Goal: Transaction & Acquisition: Purchase product/service

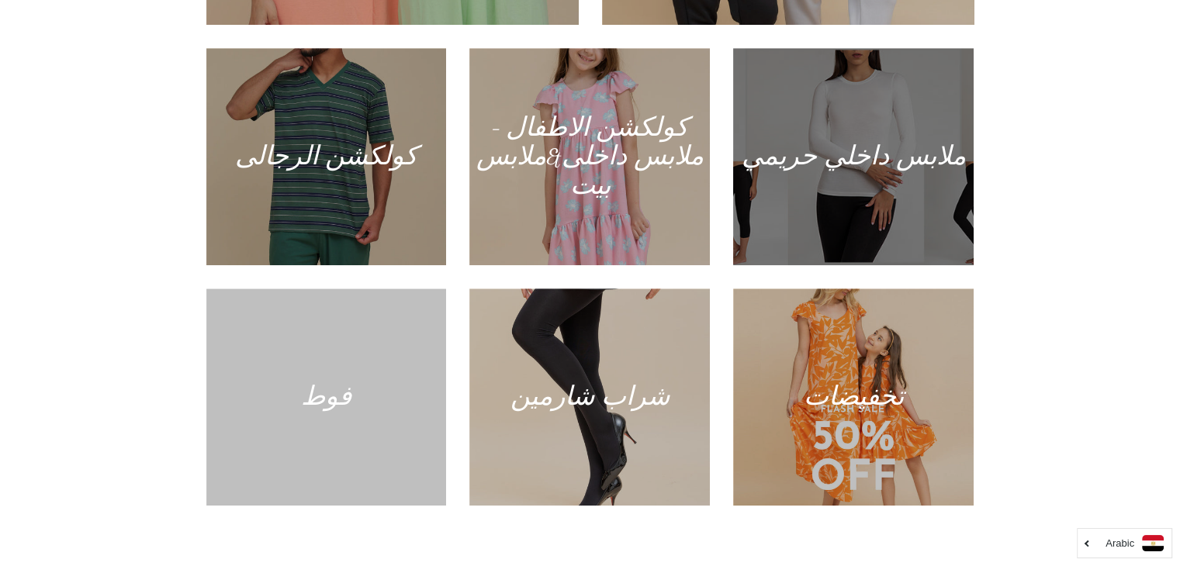
scroll to position [931, 0]
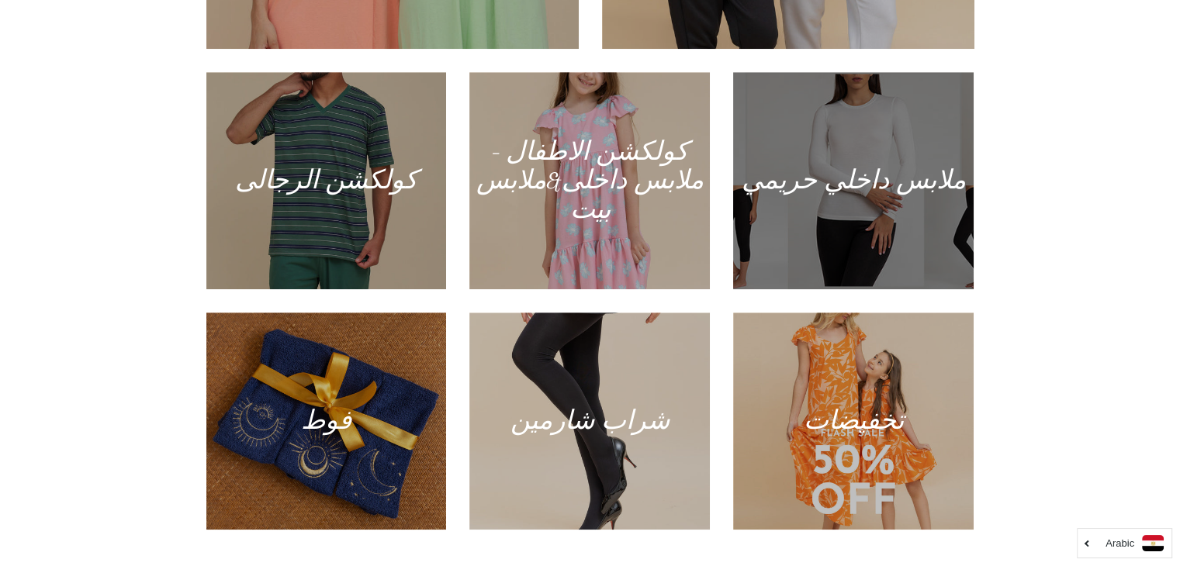
click at [894, 134] on div at bounding box center [853, 180] width 247 height 223
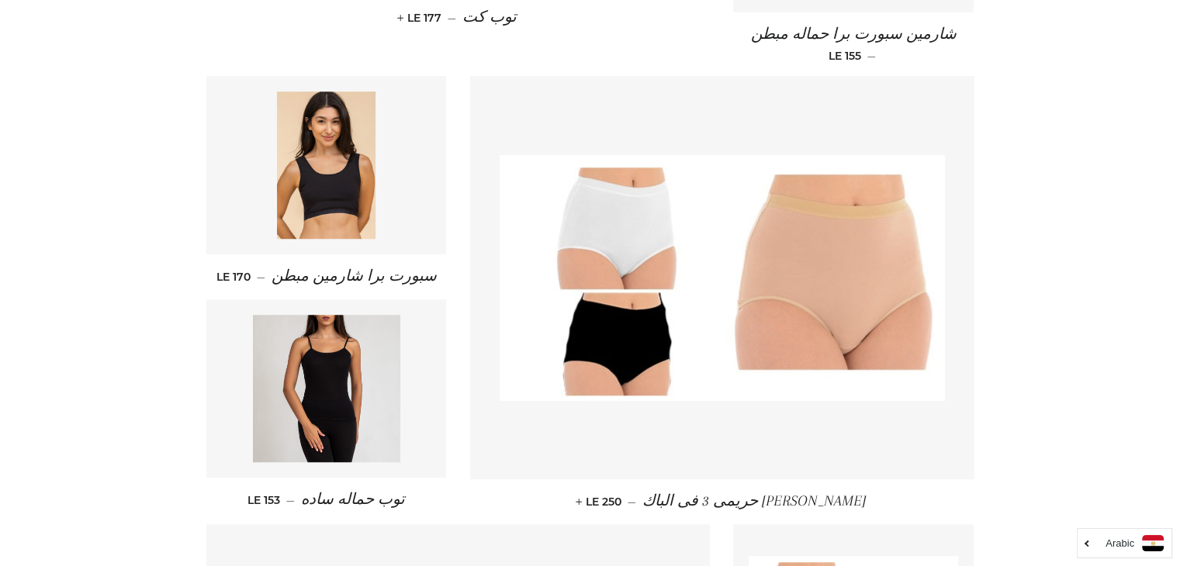
scroll to position [1137, 0]
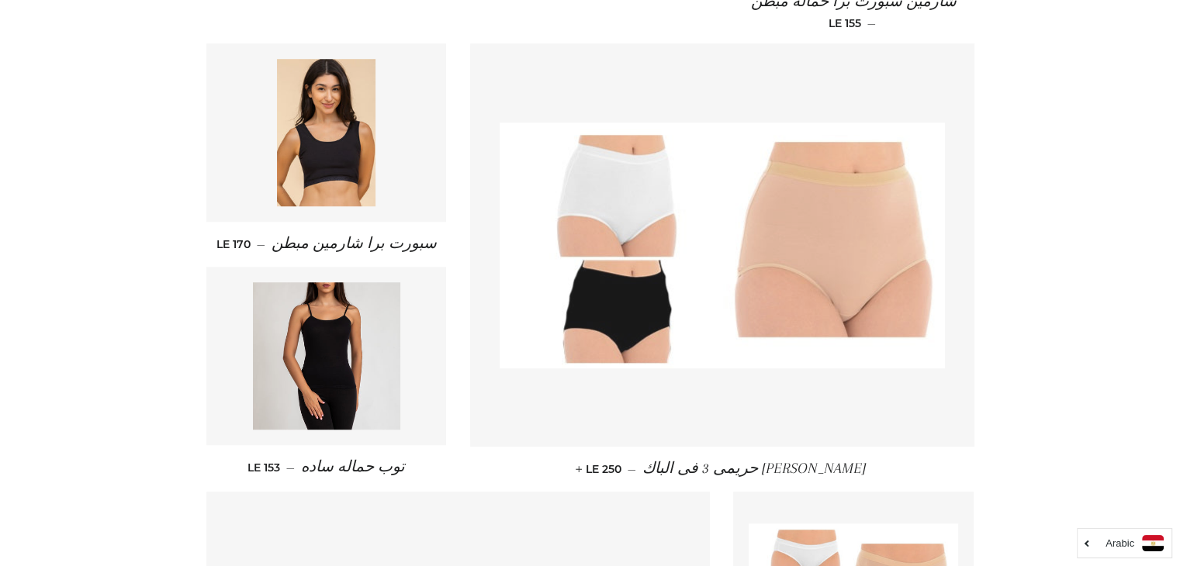
click at [616, 296] on img at bounding box center [722, 246] width 445 height 246
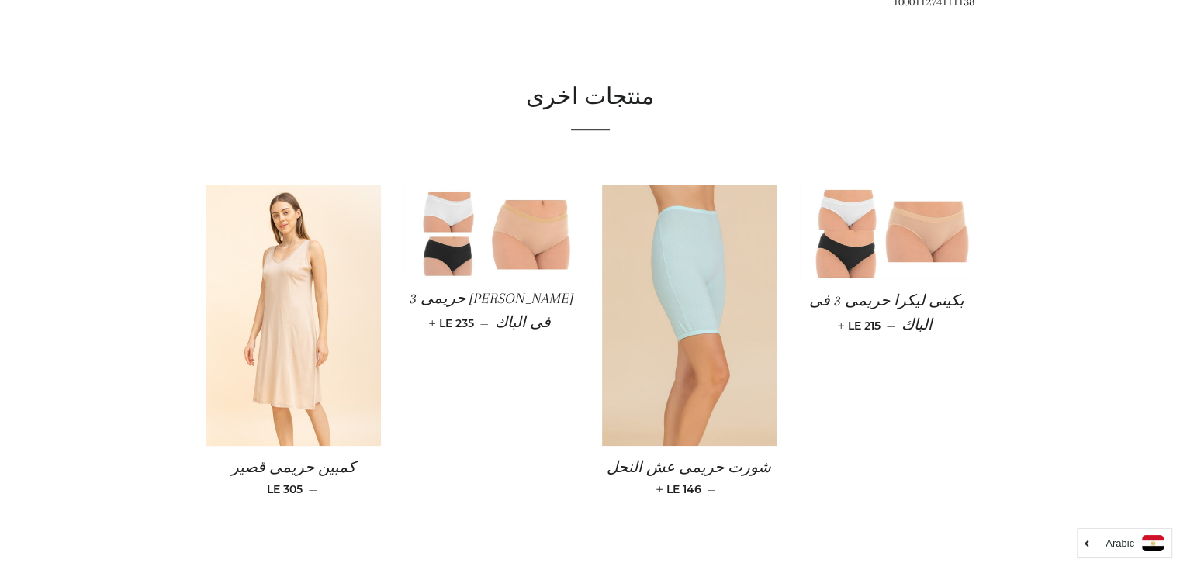
scroll to position [1137, 0]
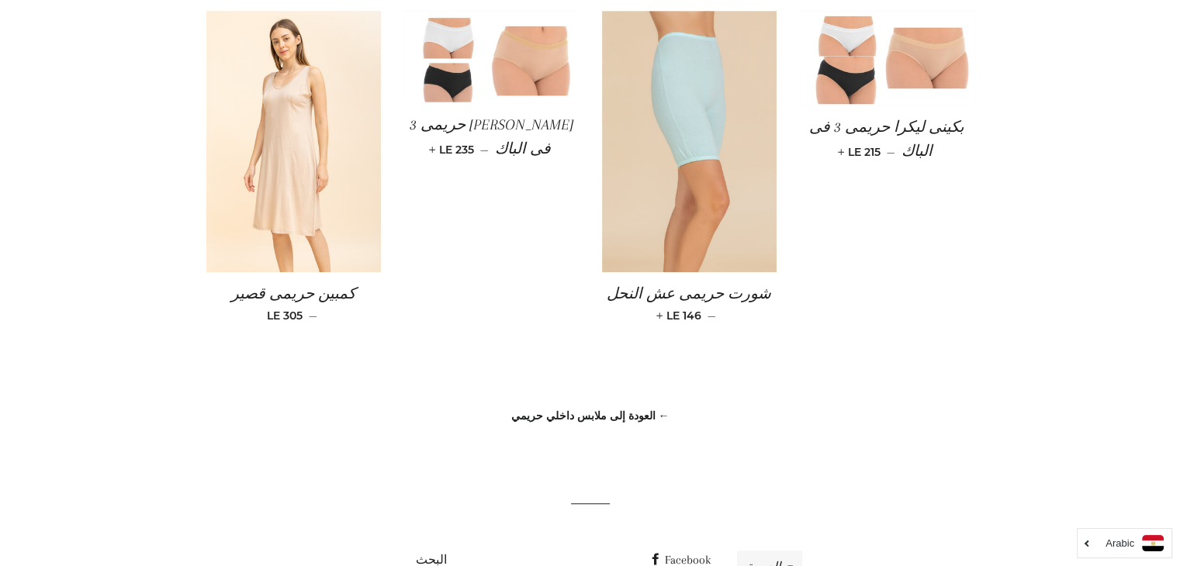
click at [893, 128] on span "بكينى ليكرا حريمى 3 فى الباك" at bounding box center [886, 139] width 155 height 41
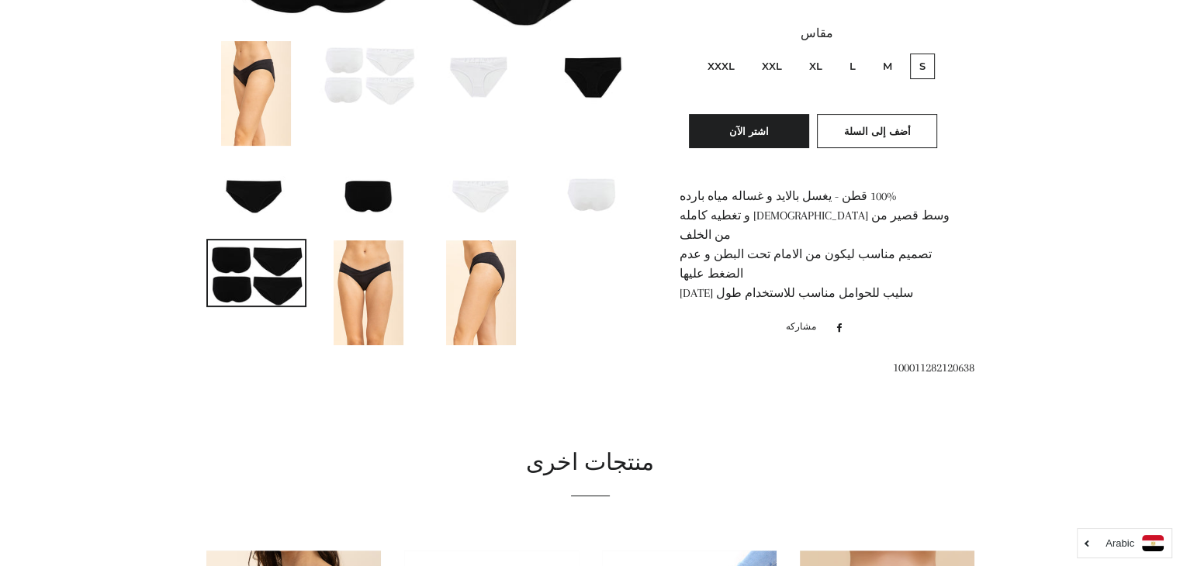
scroll to position [224, 0]
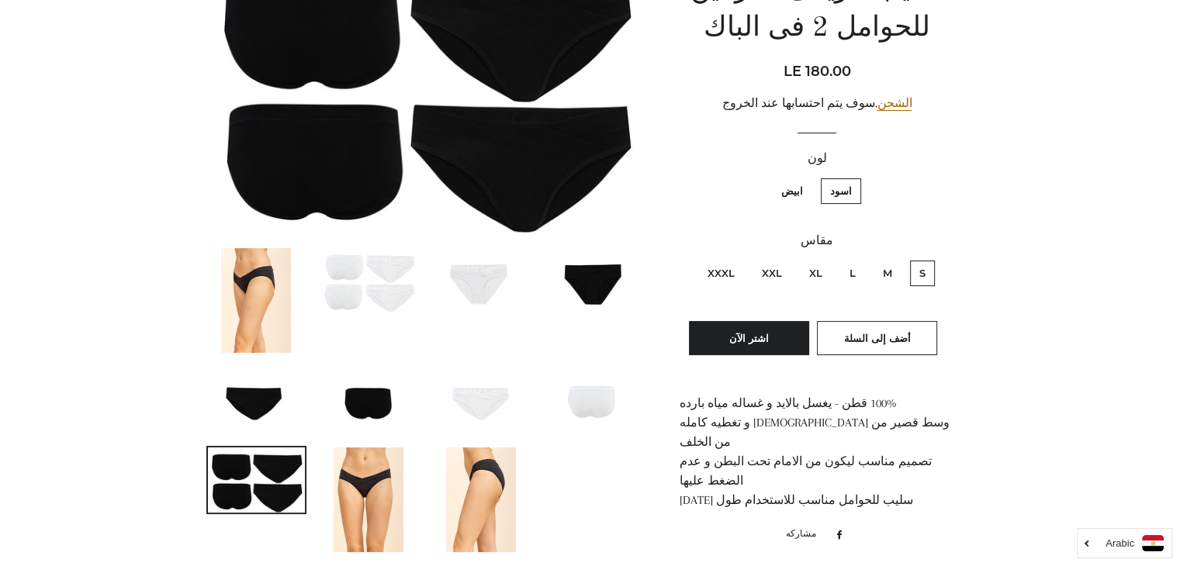
click at [245, 269] on img at bounding box center [256, 300] width 70 height 105
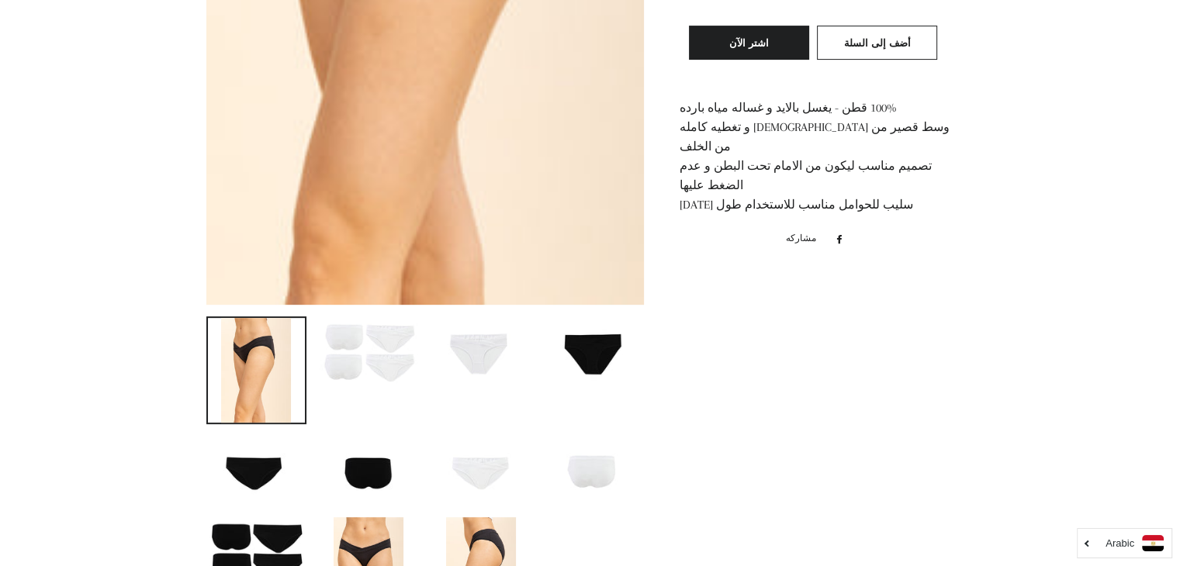
scroll to position [621, 0]
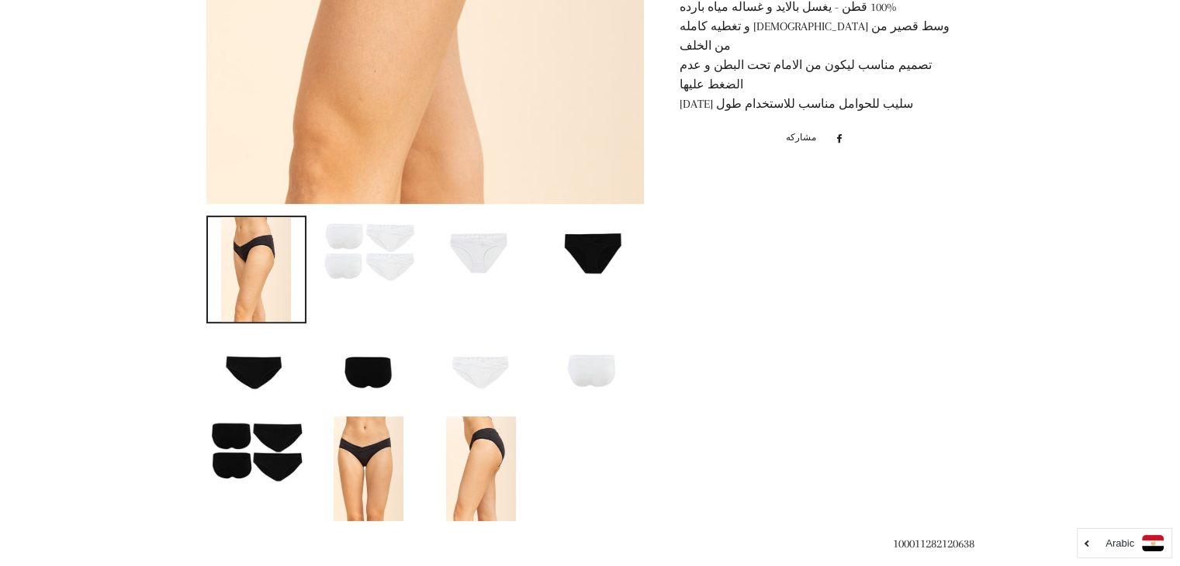
click at [383, 443] on img at bounding box center [369, 469] width 70 height 105
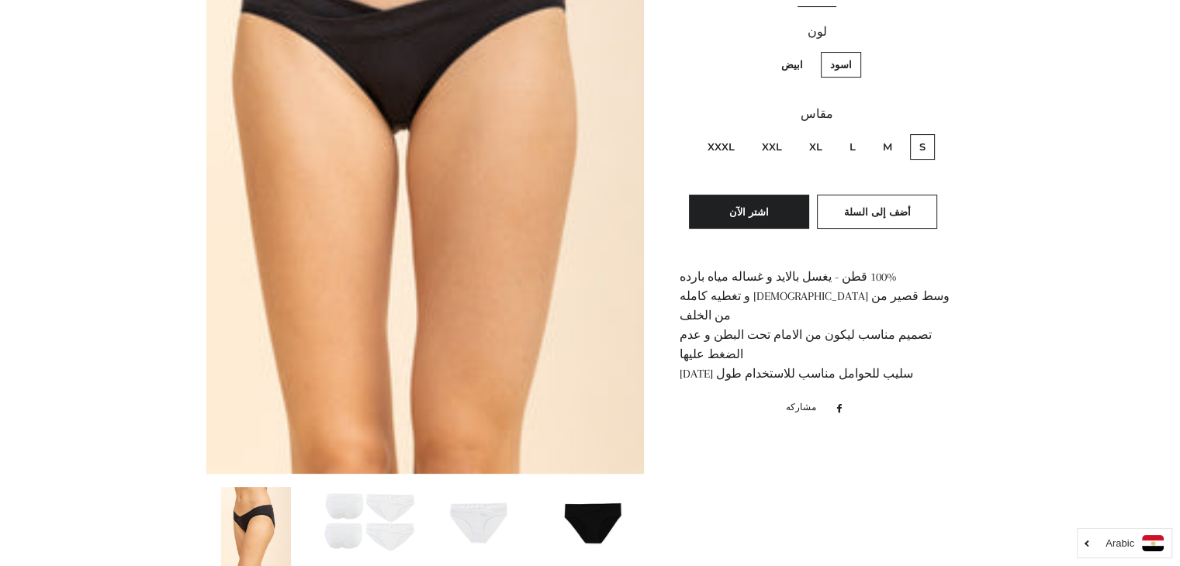
scroll to position [517, 0]
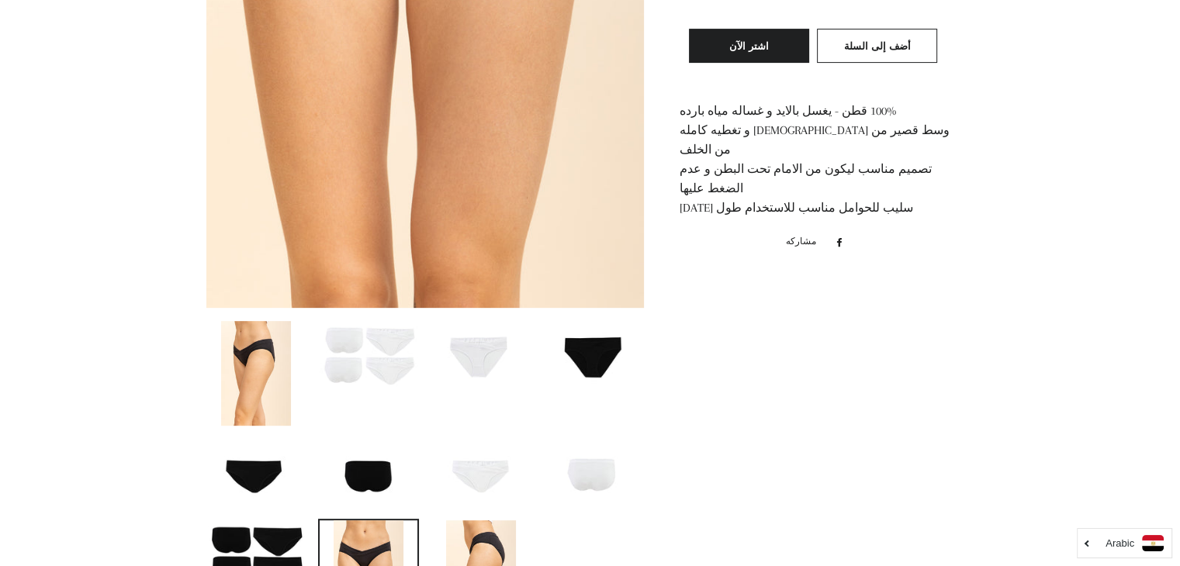
click at [456, 556] on img at bounding box center [481, 572] width 70 height 105
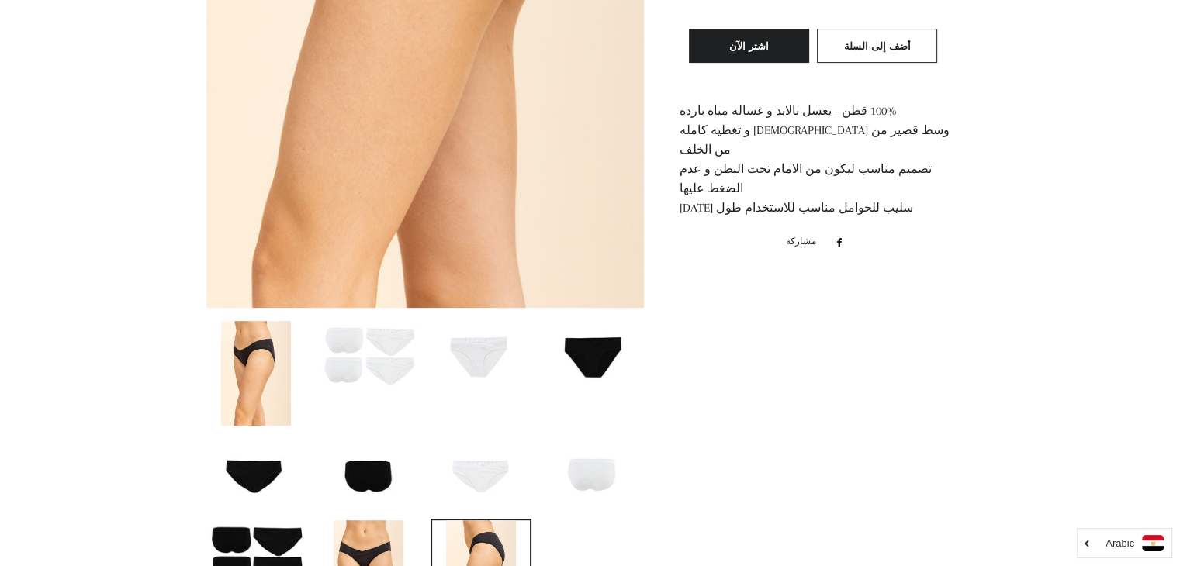
scroll to position [0, 0]
